Goal: Information Seeking & Learning: Learn about a topic

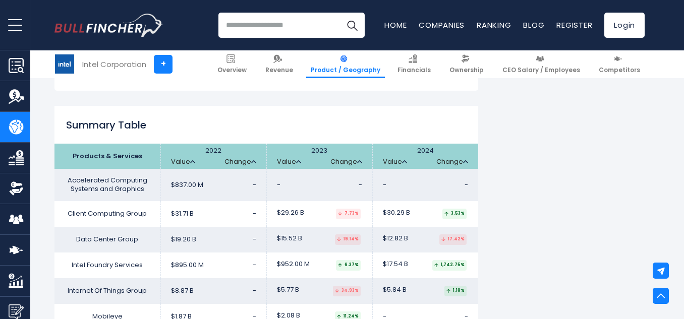
scroll to position [776, 0]
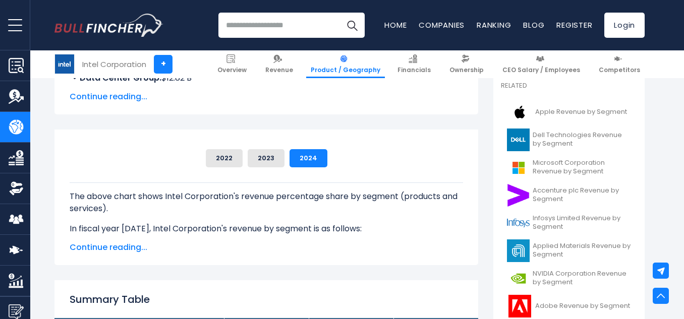
scroll to position [227, 0]
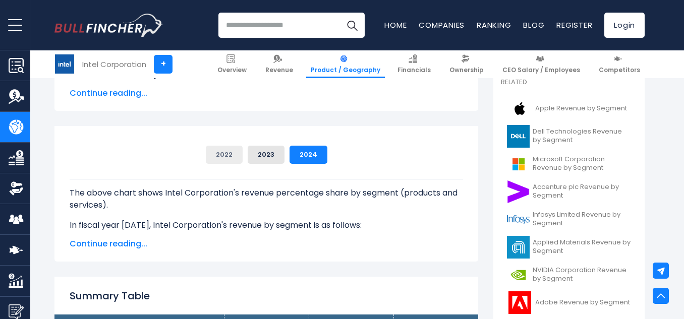
click at [236, 154] on button "2022" at bounding box center [224, 155] width 37 height 18
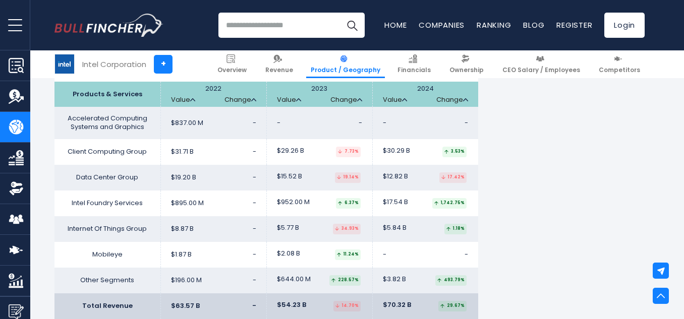
scroll to position [965, 0]
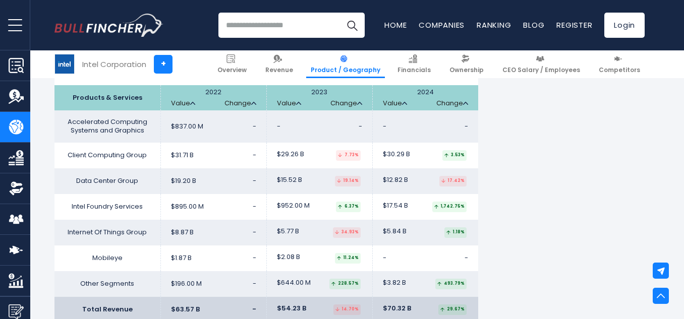
click at [258, 138] on td "$837.00 M -" at bounding box center [213, 126] width 106 height 32
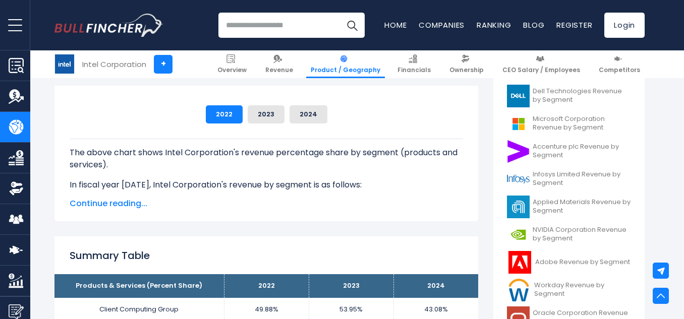
scroll to position [253, 0]
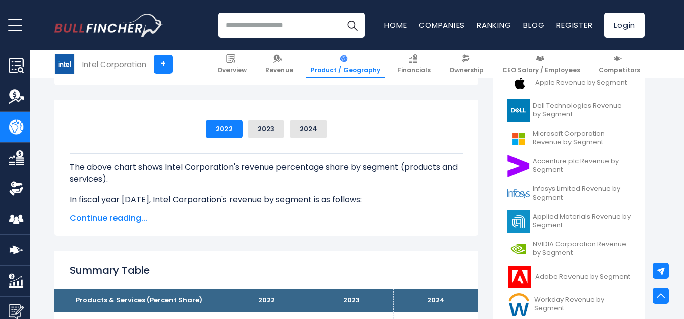
click at [113, 218] on span "Continue reading..." at bounding box center [266, 218] width 393 height 12
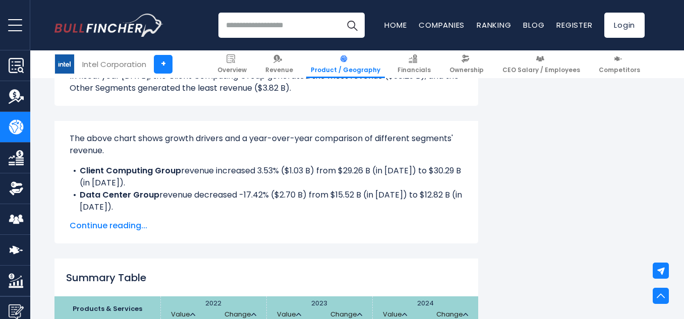
scroll to position [904, 0]
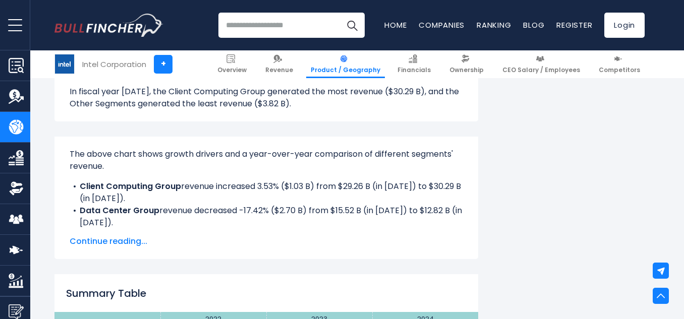
click at [113, 248] on span "Continue reading..." at bounding box center [266, 241] width 393 height 12
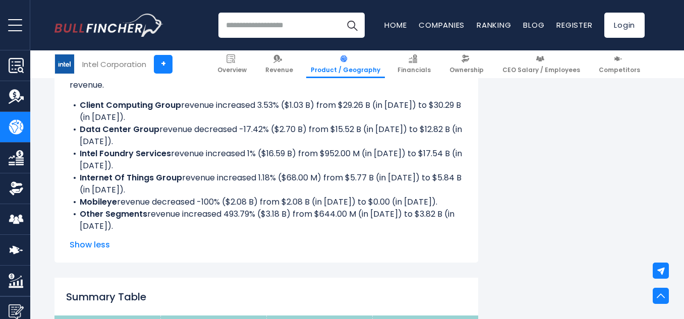
scroll to position [1152, 0]
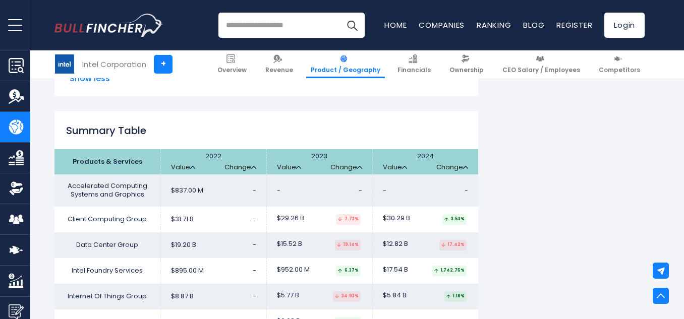
drag, startPoint x: 683, startPoint y: 143, endPoint x: 687, endPoint y: 151, distance: 9.3
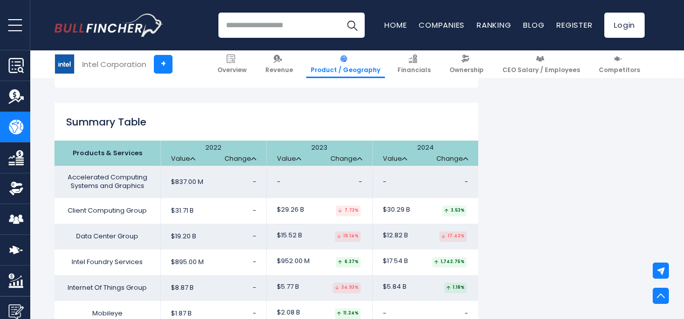
scroll to position [1156, 0]
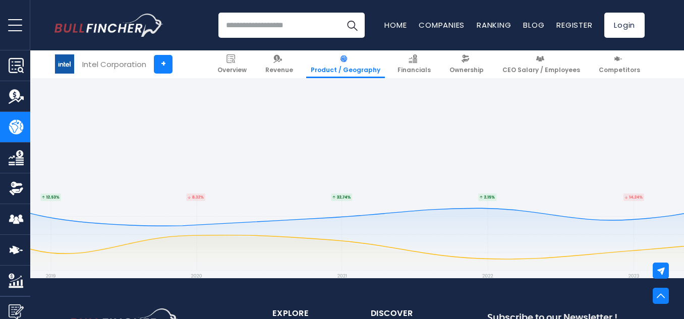
scroll to position [1826, 0]
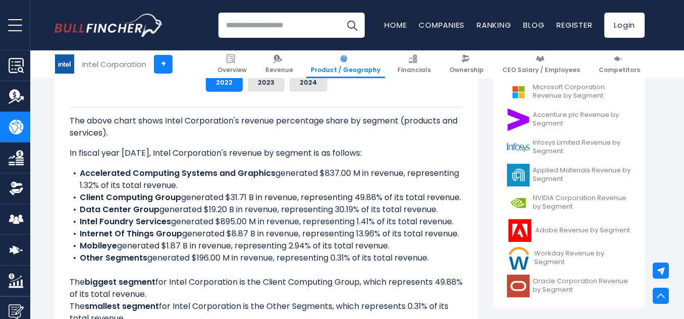
scroll to position [230, 0]
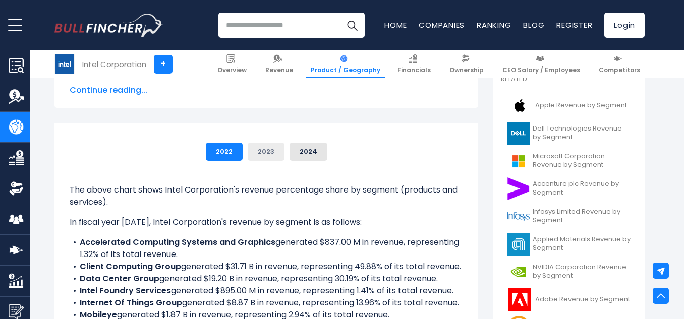
click at [256, 149] on button "2023" at bounding box center [266, 152] width 37 height 18
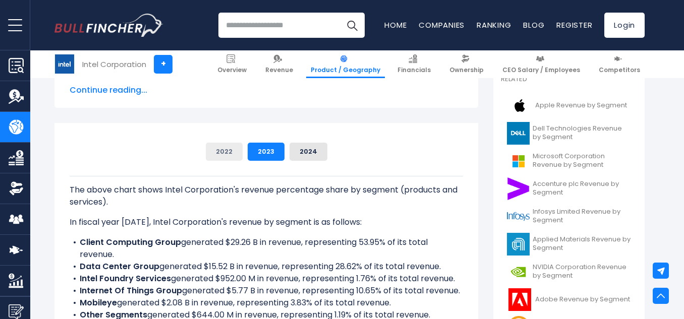
click at [228, 149] on button "2022" at bounding box center [224, 152] width 37 height 18
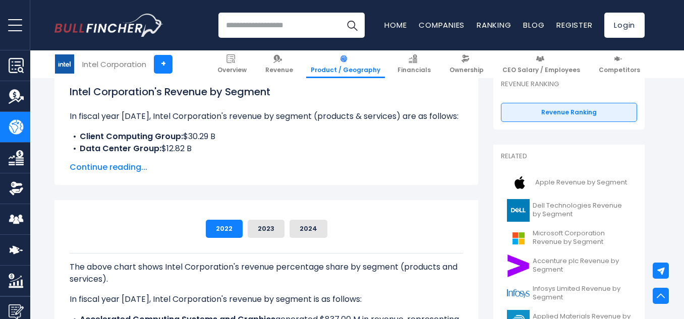
scroll to position [177, 0]
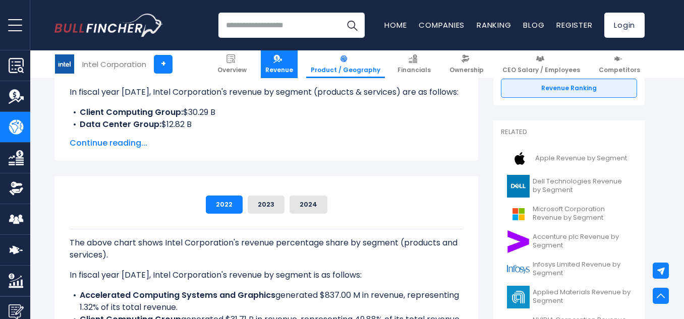
click at [282, 61] on img at bounding box center [277, 58] width 9 height 9
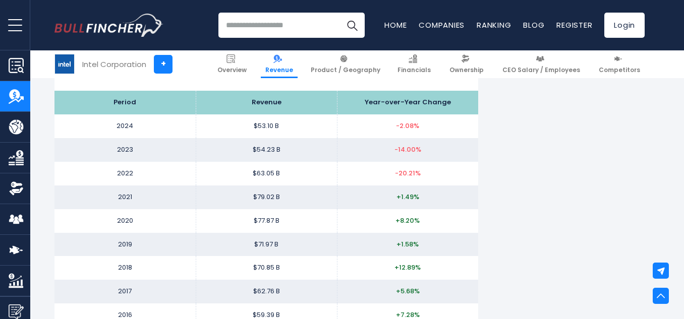
scroll to position [1222, 0]
